Goal: Find specific page/section

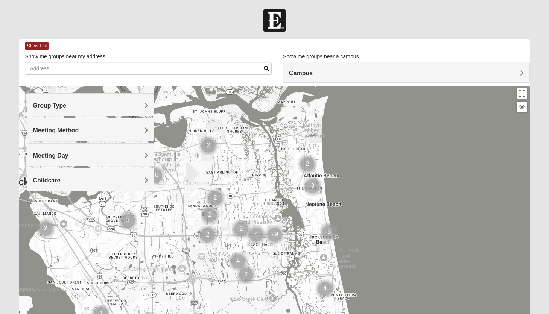
click at [143, 102] on h4 "Group Type" at bounding box center [91, 105] width 116 height 7
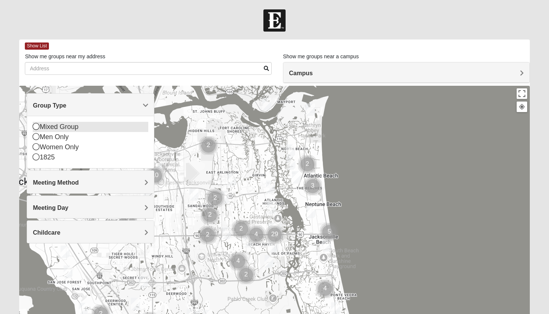
click at [62, 131] on div "Mixed Group" at bounding box center [91, 127] width 116 height 10
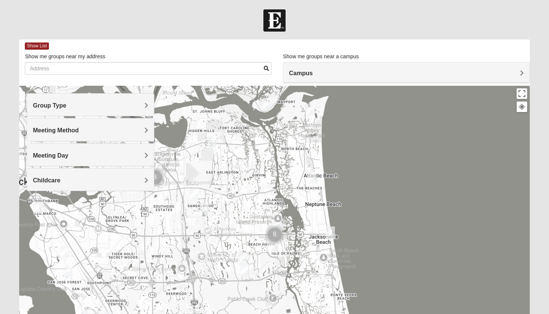
click at [85, 131] on h4 "Meeting Method" at bounding box center [91, 130] width 116 height 7
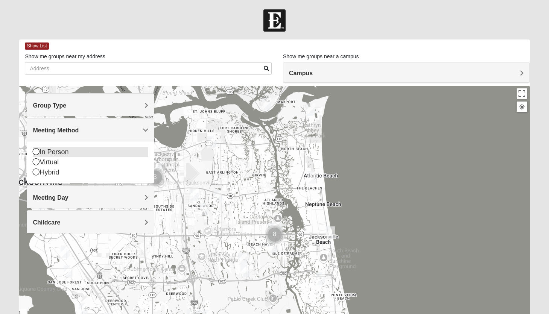
click at [60, 152] on div "In Person" at bounding box center [91, 152] width 116 height 10
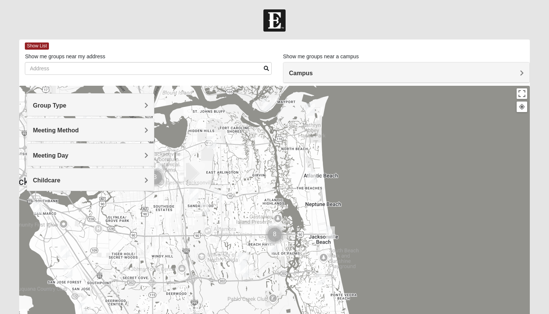
click at [63, 152] on span "Meeting Day" at bounding box center [50, 155] width 35 height 6
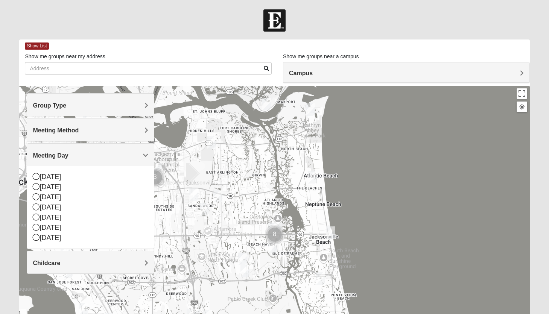
click at [63, 152] on span "Meeting Day" at bounding box center [50, 155] width 35 height 6
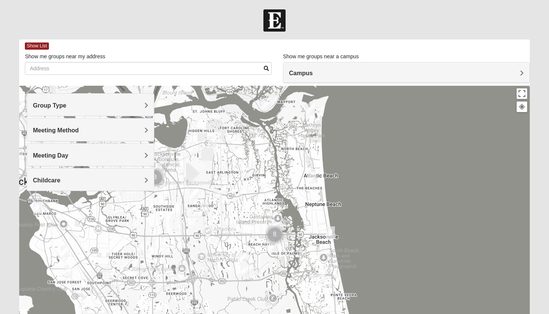
click at [62, 180] on h4 "Childcare" at bounding box center [91, 180] width 116 height 7
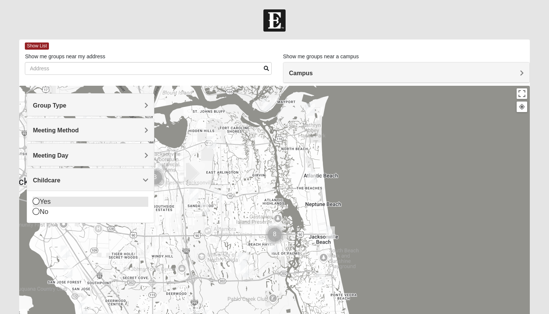
click at [37, 201] on icon at bounding box center [36, 201] width 7 height 7
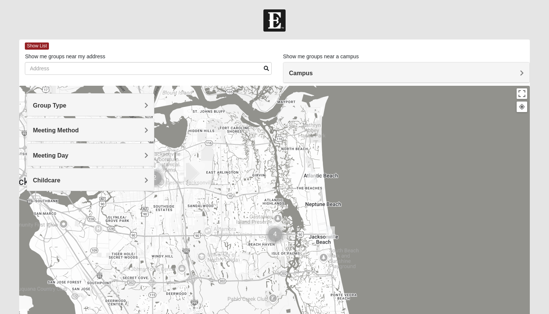
click at [519, 71] on h4 "Campus" at bounding box center [406, 73] width 235 height 7
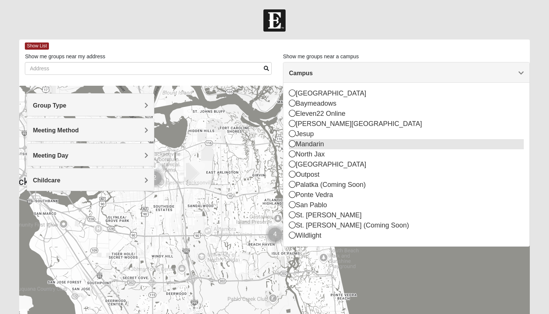
click at [424, 143] on div "Mandarin" at bounding box center [406, 144] width 235 height 10
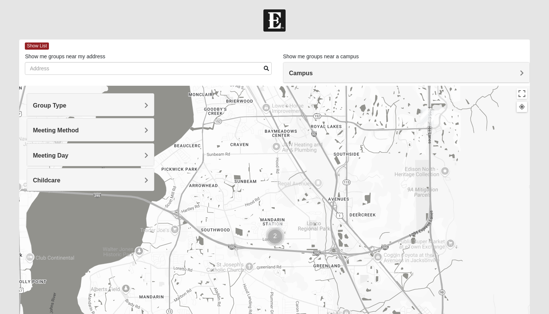
click at [277, 239] on img "Cluster of 2 groups" at bounding box center [275, 236] width 19 height 19
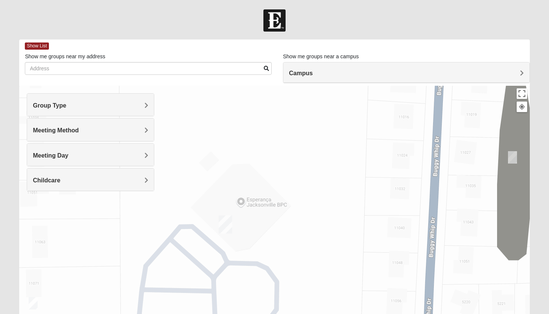
click at [512, 154] on img "On Campus Mixed Hoffstatter 32257" at bounding box center [512, 157] width 9 height 12
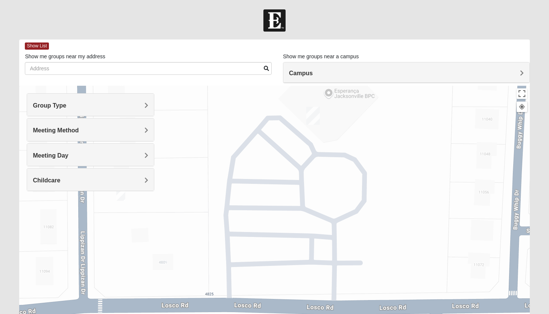
drag, startPoint x: 301, startPoint y: 218, endPoint x: 464, endPoint y: 99, distance: 201.2
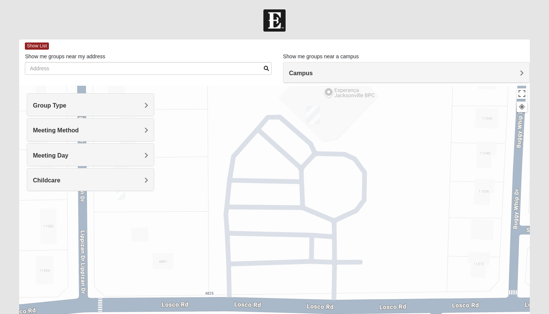
drag, startPoint x: 169, startPoint y: 201, endPoint x: 168, endPoint y: 209, distance: 7.6
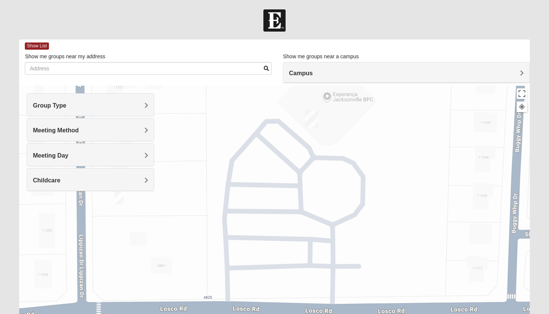
click at [118, 198] on div "Group Type Mixed Group Men Only Women Only 1825 Meeting Method In Person Virtua…" at bounding box center [91, 145] width 128 height 105
click at [120, 198] on div "Group Type Mixed Group Men Only Women Only 1825 Meeting Method In Person Virtua…" at bounding box center [91, 145] width 128 height 105
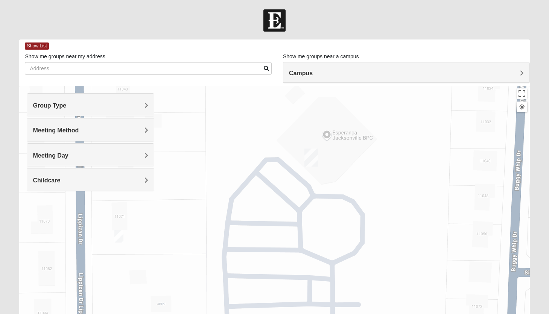
drag, startPoint x: 167, startPoint y: 231, endPoint x: 167, endPoint y: 274, distance: 43.3
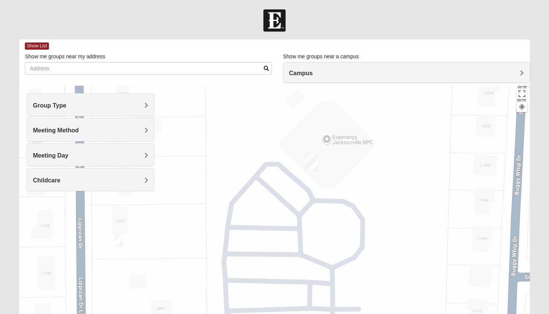
click at [118, 238] on img "On Campus Mixed Lockley 32257" at bounding box center [118, 241] width 9 height 12
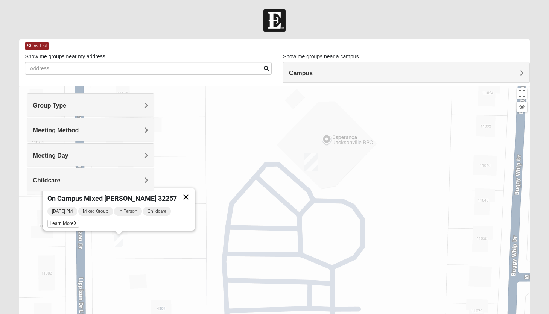
click at [178, 191] on button "Close" at bounding box center [186, 197] width 18 height 18
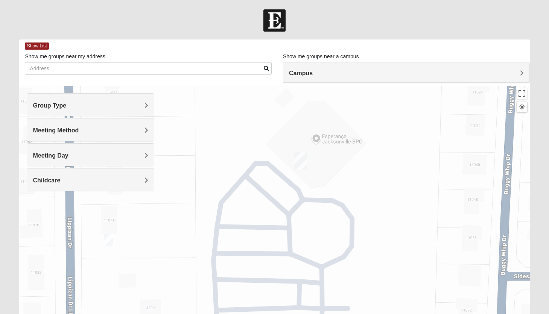
drag, startPoint x: 389, startPoint y: 207, endPoint x: 378, endPoint y: 206, distance: 11.3
